Goal: Check status: Check status

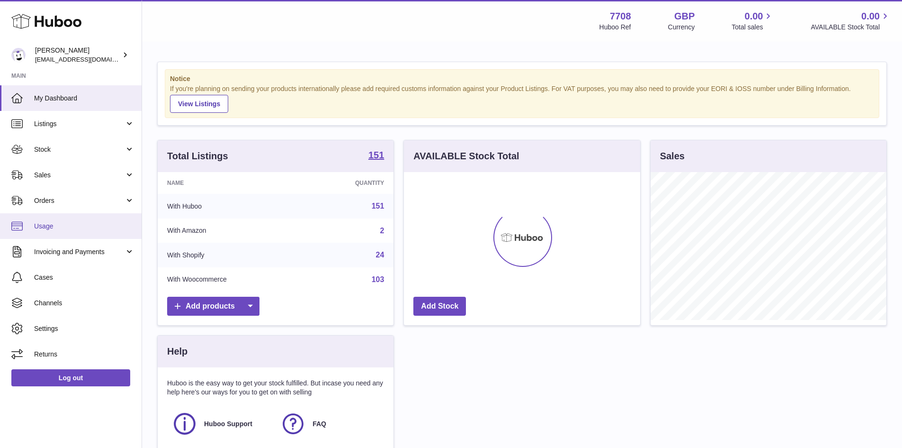
scroll to position [148, 236]
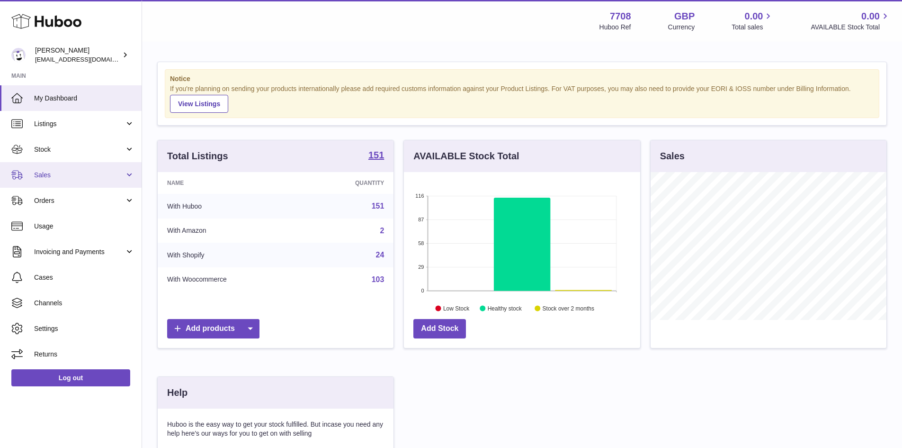
click at [38, 180] on link "Sales" at bounding box center [71, 175] width 142 height 26
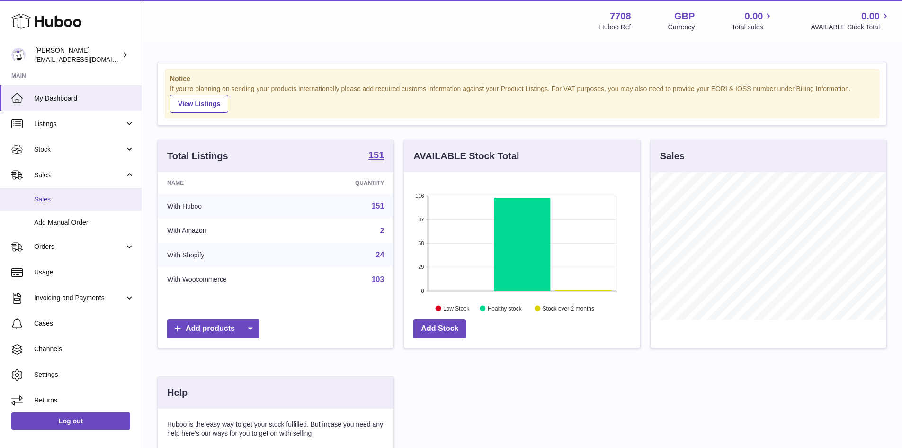
click at [43, 199] on span "Sales" at bounding box center [84, 199] width 100 height 9
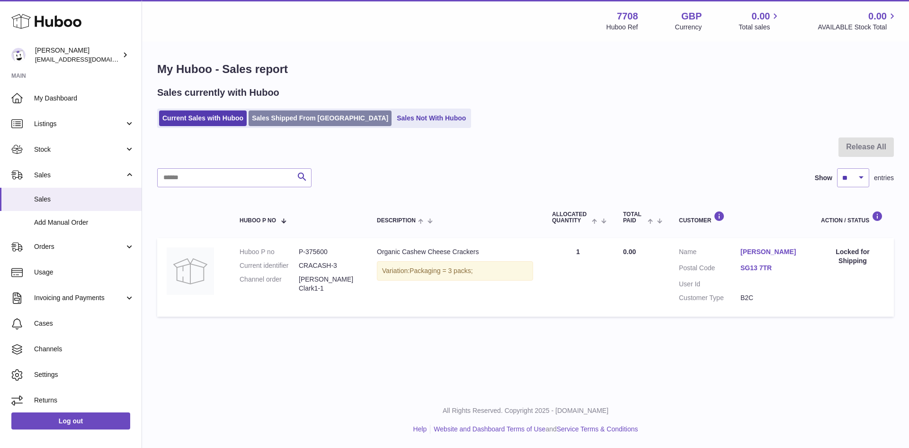
click at [269, 122] on link "Sales Shipped From Huboo" at bounding box center [320, 118] width 143 height 16
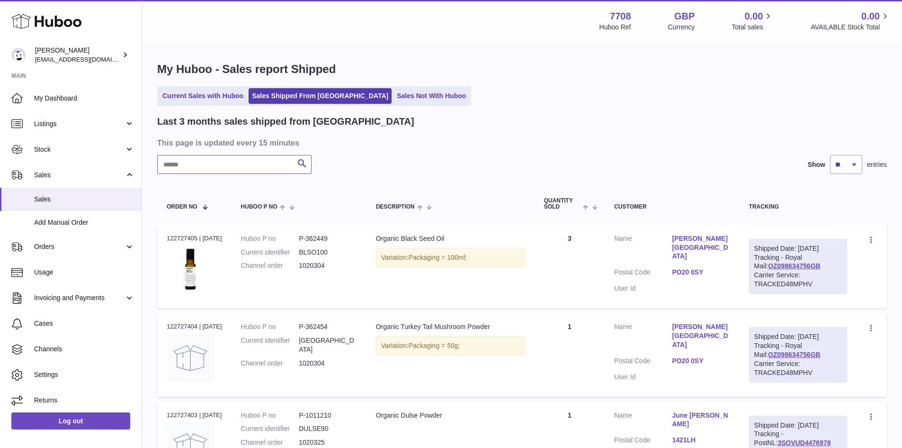
click at [189, 168] on input "text" at bounding box center [234, 164] width 154 height 19
paste input "*******"
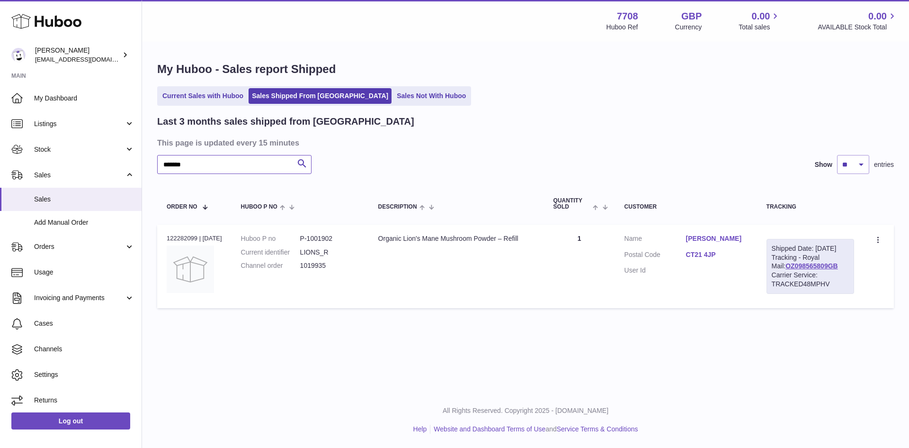
type input "*******"
drag, startPoint x: 334, startPoint y: 269, endPoint x: 305, endPoint y: 272, distance: 29.9
click at [305, 272] on dl "Huboo P no P-1001902 Current identifier LIONS_R Channel order 1019935" at bounding box center [300, 254] width 118 height 41
copy dl "1019935"
click at [347, 281] on td "Huboo P no P-1001902 Current identifier LIONS_R Channel order 1019935" at bounding box center [300, 265] width 137 height 83
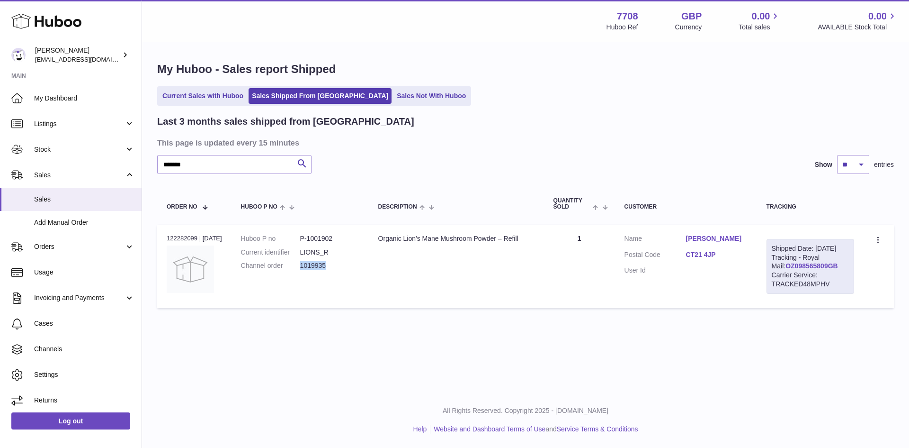
drag, startPoint x: 334, startPoint y: 270, endPoint x: 305, endPoint y: 271, distance: 28.9
click at [305, 271] on dl "Huboo P no P-1001902 Current identifier LIONS_R Channel order 1019935" at bounding box center [300, 254] width 118 height 41
copy dd "1019935"
drag, startPoint x: 349, startPoint y: 240, endPoint x: 314, endPoint y: 243, distance: 36.1
click at [314, 243] on dl "Huboo P no P-1001902 Current identifier LIONS_R Channel order 1019935" at bounding box center [300, 254] width 118 height 41
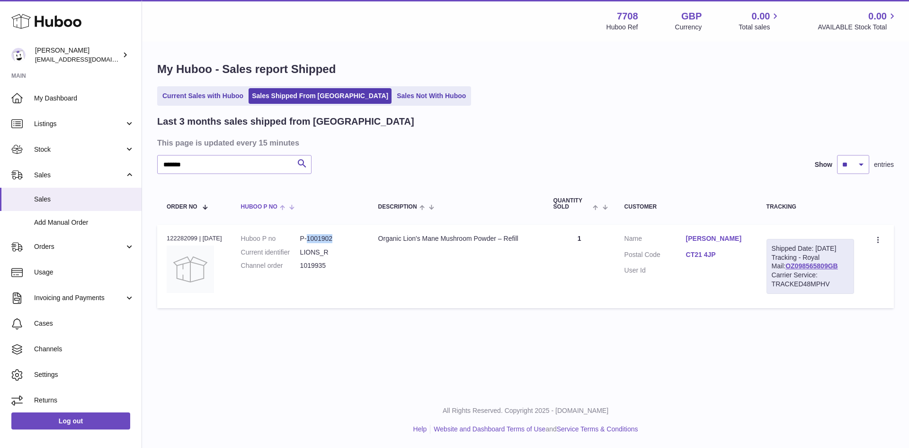
copy dd "1001902"
click at [48, 127] on span "Listings" at bounding box center [79, 123] width 90 height 9
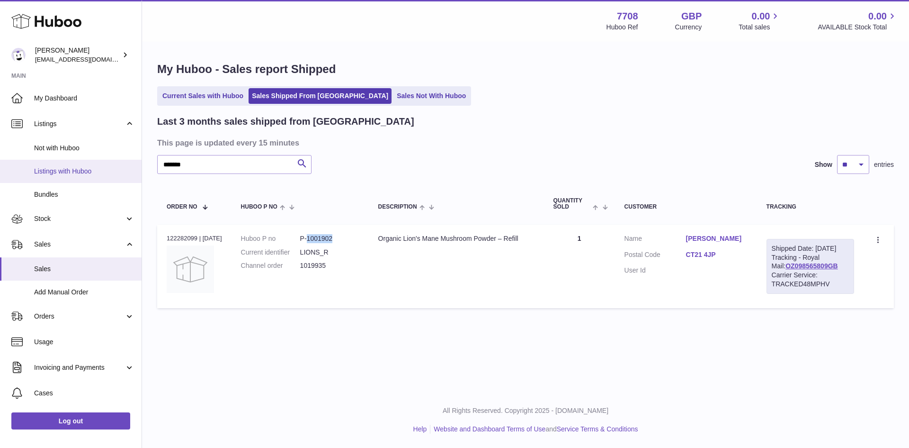
click at [63, 170] on span "Listings with Huboo" at bounding box center [84, 171] width 100 height 9
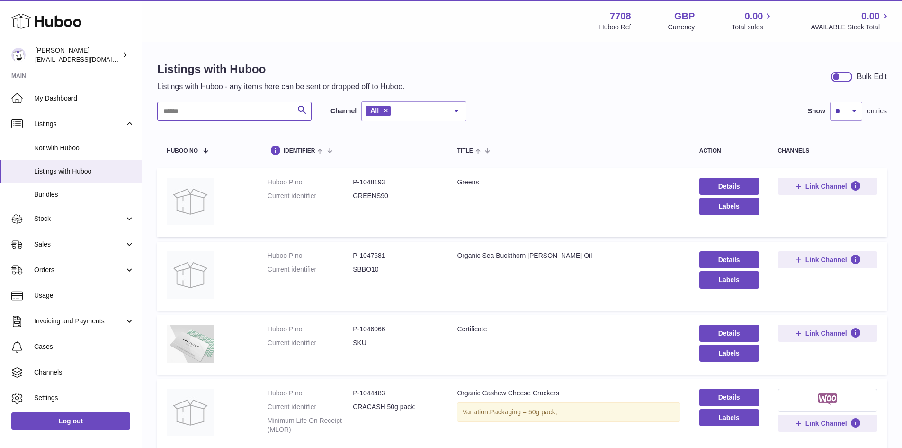
click at [199, 118] on input "text" at bounding box center [234, 111] width 154 height 19
paste input "*******"
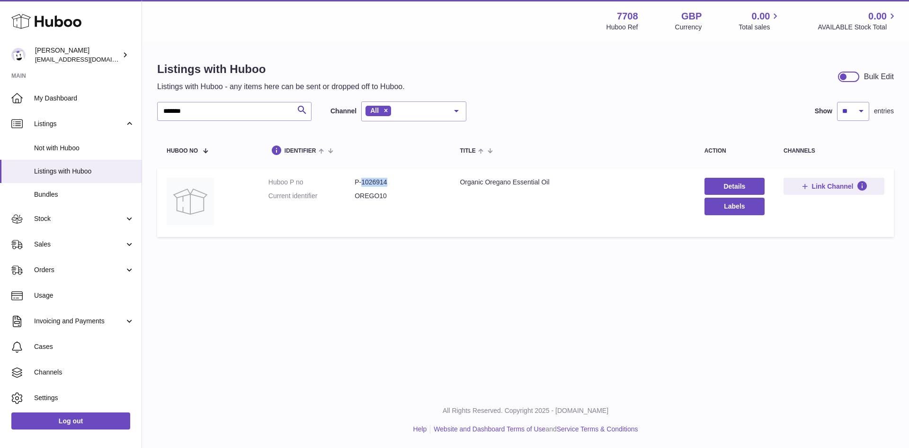
drag, startPoint x: 394, startPoint y: 184, endPoint x: 361, endPoint y: 184, distance: 32.2
click at [361, 184] on dd "P-1026914" at bounding box center [398, 182] width 86 height 9
copy dd "1026914"
click at [215, 106] on input "*******" at bounding box center [234, 111] width 154 height 19
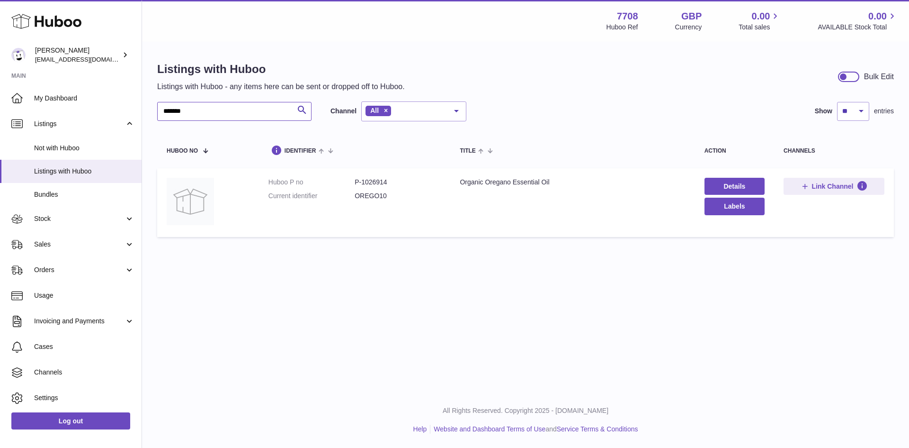
paste input "text"
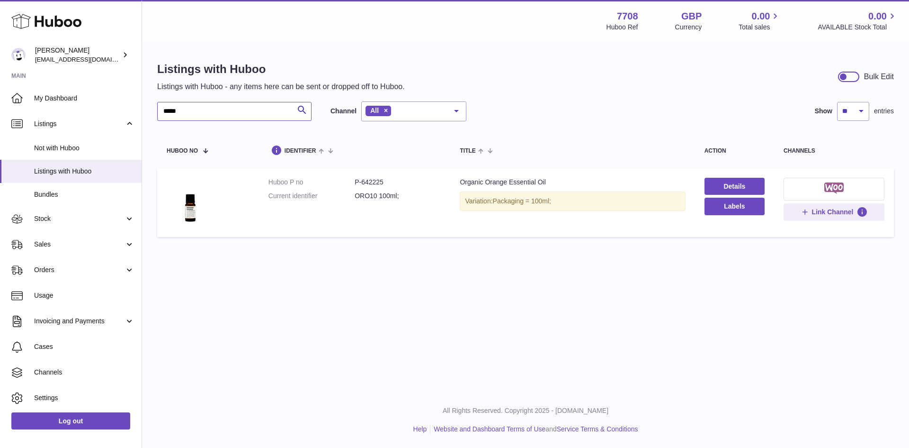
type input "*****"
drag, startPoint x: 390, startPoint y: 182, endPoint x: 362, endPoint y: 185, distance: 27.6
click at [362, 185] on dd "P-642225" at bounding box center [398, 182] width 86 height 9
copy dd "642225"
